Goal: Task Accomplishment & Management: Manage account settings

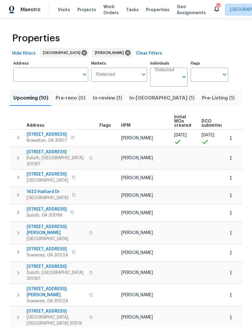
click at [202, 98] on span "Pre-Listing (1)" at bounding box center [218, 98] width 33 height 8
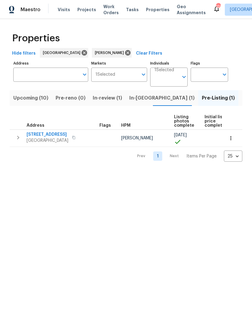
click at [59, 135] on span "[STREET_ADDRESS]" at bounding box center [48, 135] width 42 height 6
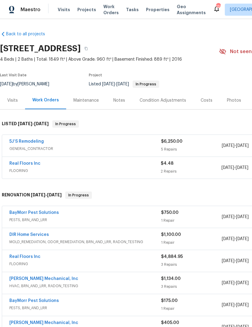
click at [35, 141] on link "5J’S Remodeling" at bounding box center [26, 141] width 34 height 4
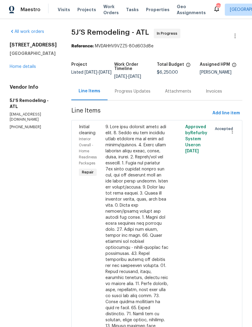
click at [143, 94] on div "Progress Updates" at bounding box center [133, 91] width 36 height 6
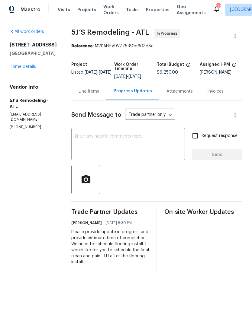
copy div "[STREET_ADDRESS]"
click at [27, 69] on link "Home details" at bounding box center [23, 67] width 26 height 4
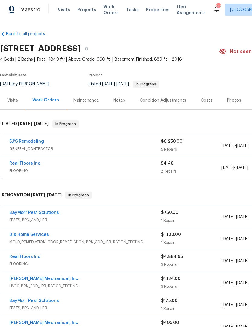
click at [40, 214] on link "BayMorr Pest Solutions" at bounding box center [33, 213] width 49 height 4
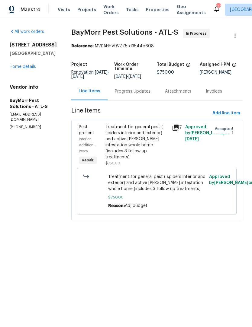
click at [135, 145] on div "Treatment for general pest ( spiders interior and exterior) and active [PERSON_…" at bounding box center [136, 142] width 63 height 36
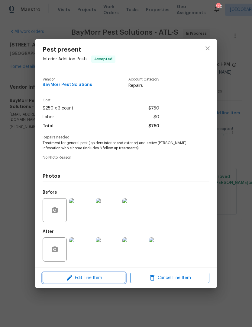
click at [103, 279] on span "Edit Line Item" at bounding box center [83, 278] width 79 height 8
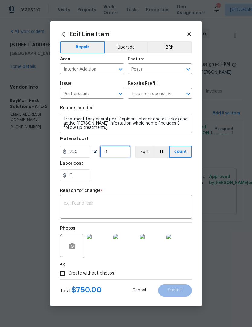
click at [128, 154] on input "3" at bounding box center [115, 152] width 30 height 12
type input "2"
click at [85, 156] on input "250" at bounding box center [75, 152] width 30 height 12
type input "175"
click at [110, 155] on input "2" at bounding box center [115, 152] width 30 height 12
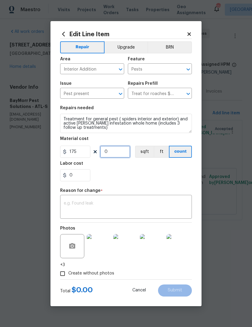
type input "3"
click at [86, 151] on input "175" at bounding box center [75, 152] width 30 height 12
click at [86, 153] on input "150" at bounding box center [75, 152] width 30 height 12
type input "135"
click at [119, 154] on input "3" at bounding box center [115, 152] width 30 height 12
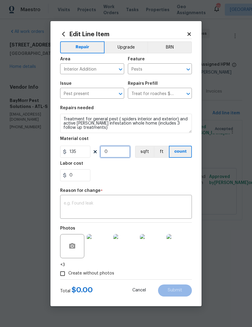
type input "3"
click at [84, 157] on input "135" at bounding box center [75, 152] width 30 height 12
type input "145"
click at [129, 151] on input "3" at bounding box center [115, 152] width 30 height 12
type input "3"
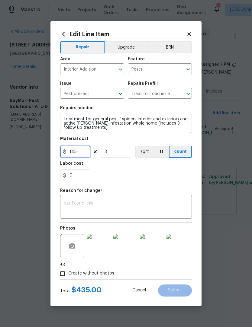
click at [86, 154] on input "145" at bounding box center [75, 152] width 30 height 12
type input "500"
click at [121, 152] on input "3" at bounding box center [115, 152] width 30 height 12
type input "1"
click at [123, 203] on textarea at bounding box center [126, 207] width 124 height 13
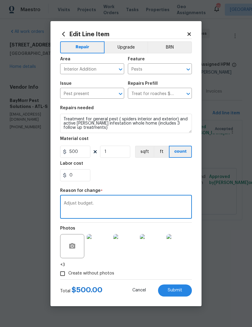
type textarea "Adjust budget."
click at [181, 288] on button "Submit" at bounding box center [175, 291] width 34 height 12
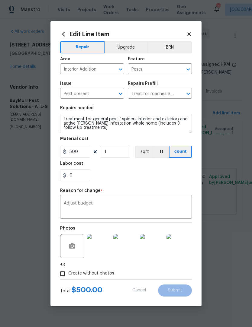
type input "3"
type input "250"
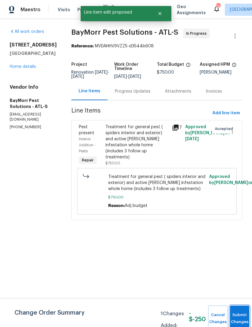
click at [239, 314] on button "Submit Changes" at bounding box center [239, 319] width 19 height 26
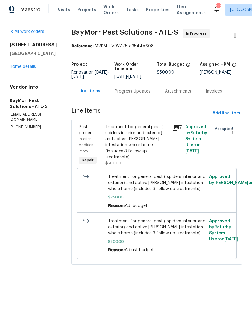
click at [135, 97] on div "Progress Updates" at bounding box center [132, 91] width 50 height 18
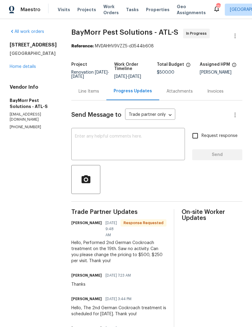
click at [134, 133] on div "x ​" at bounding box center [127, 144] width 113 height 31
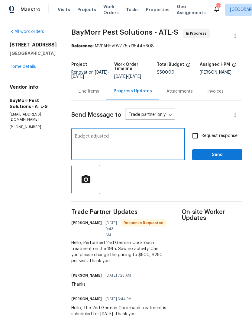
type textarea "Budget adjusted."
click at [225, 153] on span "Send" at bounding box center [217, 155] width 40 height 8
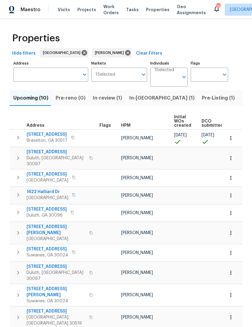
click at [108, 12] on span "Work Orders" at bounding box center [110, 10] width 15 height 12
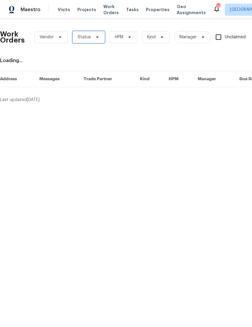
click at [97, 38] on icon at bounding box center [97, 37] width 5 height 5
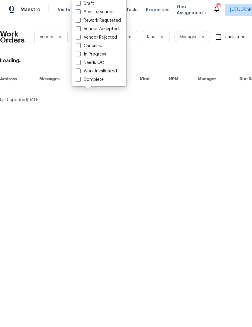
click at [80, 65] on label "Needs QC" at bounding box center [90, 63] width 28 height 6
click at [80, 64] on input "Needs QC" at bounding box center [78, 62] width 4 height 4
checkbox input "true"
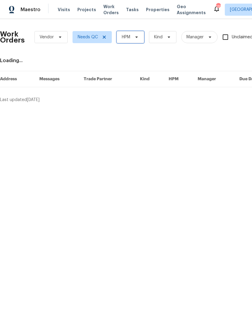
click at [141, 38] on span "HPM" at bounding box center [129, 37] width 27 height 12
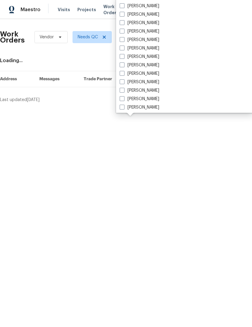
scroll to position [409, 0]
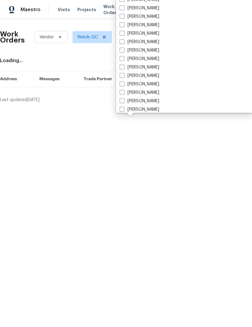
click at [121, 36] on label "[PERSON_NAME]" at bounding box center [139, 33] width 40 height 6
click at [121, 34] on input "[PERSON_NAME]" at bounding box center [121, 32] width 4 height 4
checkbox input "true"
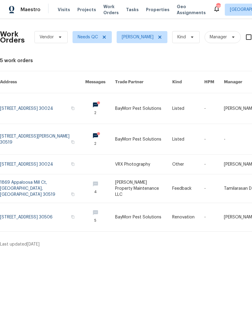
click at [128, 106] on link at bounding box center [143, 108] width 57 height 30
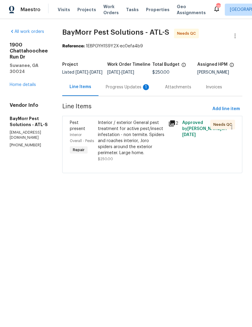
click at [139, 90] on div "Progress Updates 1" at bounding box center [128, 87] width 45 height 6
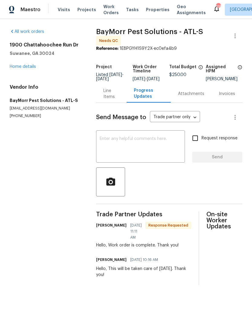
click at [110, 99] on div "Line Items" at bounding box center [111, 94] width 16 height 12
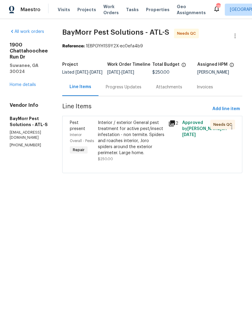
click at [142, 147] on div "Interior / exterior General pest treatment for active pest/insect infestation -…" at bounding box center [131, 138] width 67 height 36
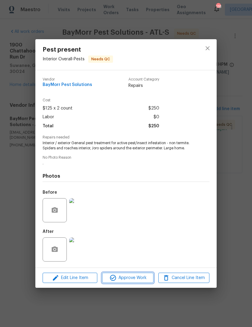
click at [140, 278] on span "Approve Work" at bounding box center [127, 278] width 47 height 8
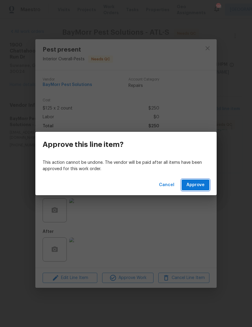
click at [203, 182] on span "Approve" at bounding box center [195, 185] width 18 height 8
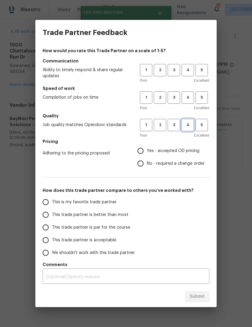
click at [189, 125] on span "4" at bounding box center [187, 125] width 11 height 7
click at [187, 101] on button "4" at bounding box center [187, 97] width 12 height 12
click at [189, 74] on button "4" at bounding box center [187, 70] width 12 height 12
click at [145, 151] on input "Yes - accepted OD pricing" at bounding box center [140, 151] width 13 height 13
radio input "true"
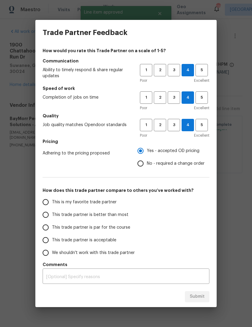
click at [47, 202] on input "This is my favorite trade partner" at bounding box center [45, 202] width 13 height 13
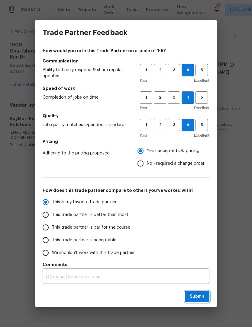
click at [203, 298] on span "Submit" at bounding box center [196, 297] width 15 height 8
radio input "true"
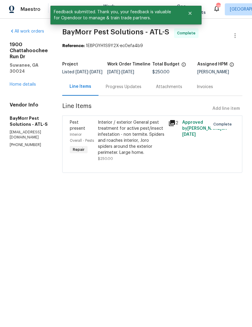
click at [199, 51] on section "BayMorr Pest Solutions - ATL-S Complete Reference: 1E8PGYH1S9Y2X-ec0efa4b9 Proj…" at bounding box center [152, 105] width 180 height 152
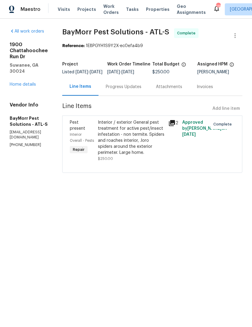
click at [107, 11] on span "Work Orders" at bounding box center [110, 10] width 15 height 12
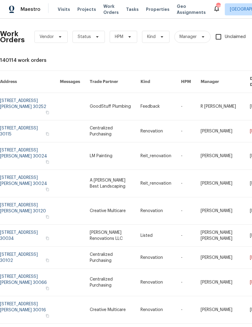
scroll to position [0, 0]
click at [96, 40] on span "Status" at bounding box center [88, 37] width 32 height 12
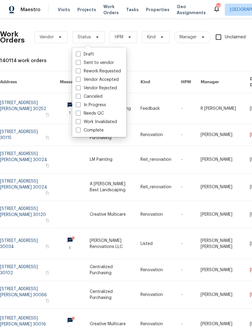
click at [79, 114] on span at bounding box center [78, 113] width 5 height 5
click at [79, 114] on input "Needs QC" at bounding box center [78, 112] width 4 height 4
checkbox input "true"
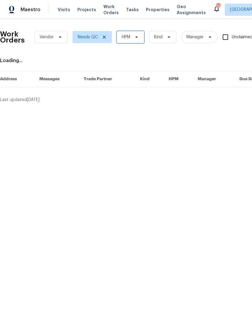
click at [138, 37] on icon at bounding box center [136, 37] width 5 height 5
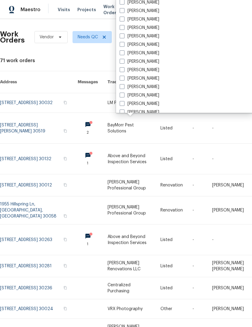
scroll to position [414, 0]
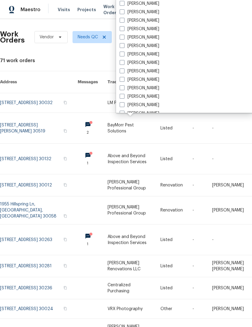
click at [125, 30] on label "[PERSON_NAME]" at bounding box center [139, 29] width 40 height 6
click at [123, 30] on input "[PERSON_NAME]" at bounding box center [121, 28] width 4 height 4
checkbox input "true"
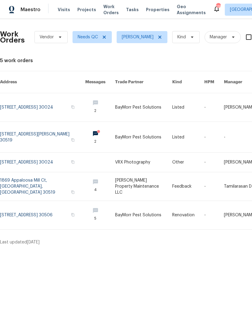
click at [129, 129] on link at bounding box center [143, 137] width 57 height 30
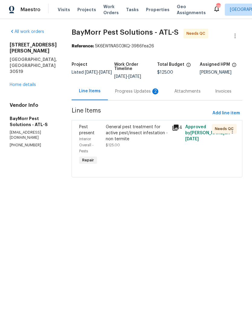
click at [132, 139] on div "General pest treatment for active pest/insect infestation - non termite" at bounding box center [137, 133] width 63 height 18
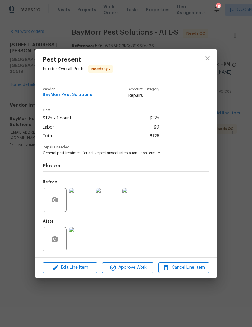
click at [87, 245] on img at bounding box center [81, 239] width 24 height 24
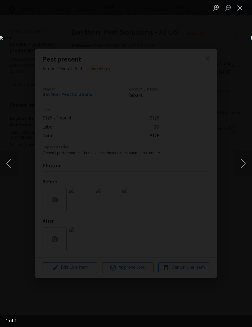
click at [241, 8] on button "Close lightbox" at bounding box center [240, 7] width 12 height 11
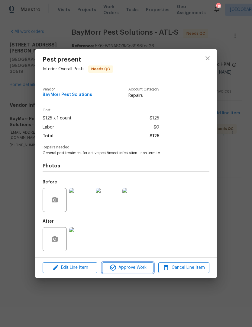
click at [140, 269] on span "Approve Work" at bounding box center [127, 268] width 47 height 8
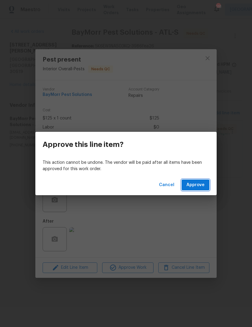
click at [196, 185] on span "Approve" at bounding box center [195, 185] width 18 height 8
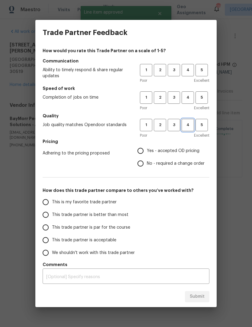
click at [186, 127] on span "4" at bounding box center [187, 125] width 11 height 7
click at [189, 100] on span "4" at bounding box center [187, 97] width 11 height 7
click at [191, 72] on span "4" at bounding box center [187, 70] width 11 height 7
click at [142, 156] on input "Yes - accepted OD pricing" at bounding box center [140, 151] width 13 height 13
radio input "true"
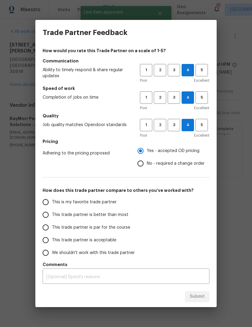
click at [47, 203] on input "This is my favorite trade partner" at bounding box center [45, 202] width 13 height 13
click at [203, 296] on span "Submit" at bounding box center [196, 297] width 15 height 8
radio input "true"
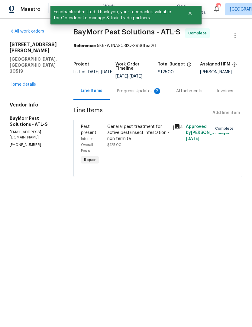
click at [143, 54] on section "BayMorr Pest Solutions - ATL-S Complete Reference: 5K6EW1NAS03KQ-3986fea26 Proj…" at bounding box center [157, 107] width 169 height 156
click at [94, 61] on div "Project Listed 9/19/2025 - 9/24/2025 Work Order Timeline 9/19/2025 - 9/24/2025 …" at bounding box center [157, 71] width 169 height 24
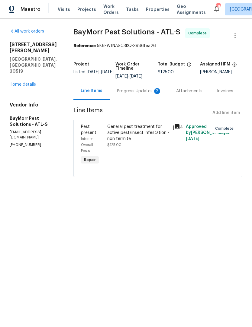
click at [103, 10] on span "Work Orders" at bounding box center [110, 10] width 15 height 12
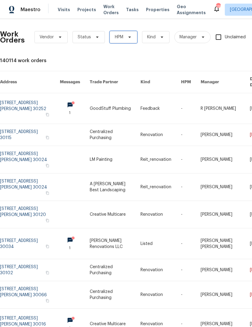
click at [134, 35] on span "HPM" at bounding box center [123, 37] width 27 height 12
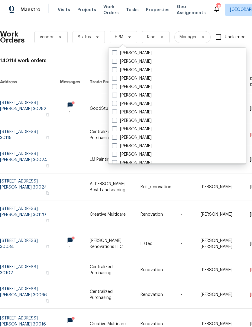
scroll to position [413, 0]
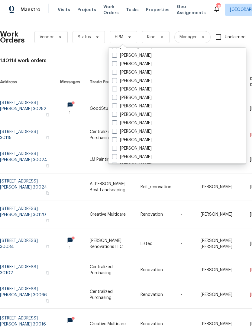
click at [112, 80] on span at bounding box center [114, 80] width 5 height 5
click at [112, 80] on input "[PERSON_NAME]" at bounding box center [114, 80] width 4 height 4
checkbox input "true"
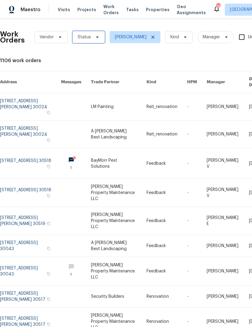
click at [97, 38] on icon at bounding box center [97, 37] width 5 height 5
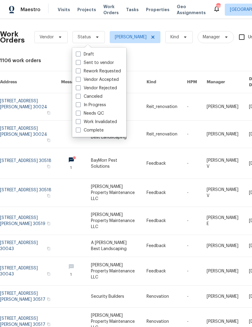
click at [79, 115] on span at bounding box center [78, 113] width 5 height 5
click at [79, 114] on input "Needs QC" at bounding box center [78, 112] width 4 height 4
checkbox input "true"
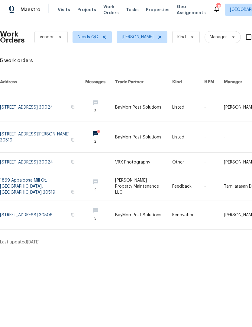
click at [24, 212] on link at bounding box center [42, 215] width 85 height 28
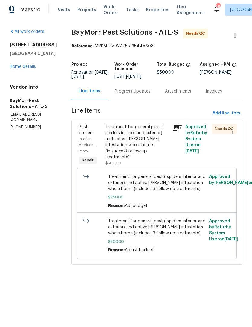
click at [141, 135] on div "Treatment for general pest ( spiders interior and exterior) and active roach in…" at bounding box center [136, 142] width 63 height 36
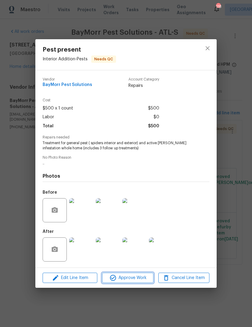
click at [138, 280] on span "Approve Work" at bounding box center [127, 278] width 47 height 8
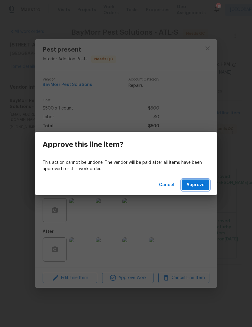
click at [198, 187] on span "Approve" at bounding box center [195, 185] width 18 height 8
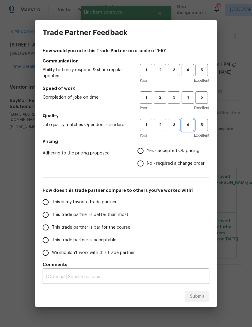
click at [185, 130] on button "4" at bounding box center [187, 125] width 12 height 12
click at [188, 100] on span "4" at bounding box center [187, 97] width 11 height 7
click at [189, 70] on span "4" at bounding box center [187, 70] width 11 height 7
click at [142, 152] on input "Yes - accepted OD pricing" at bounding box center [140, 151] width 13 height 13
radio input "true"
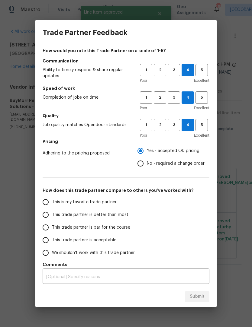
click at [49, 201] on input "This is my favorite trade partner" at bounding box center [45, 202] width 13 height 13
click at [201, 298] on span "Submit" at bounding box center [196, 297] width 15 height 8
radio input "true"
